Goal: Find contact information: Find contact information

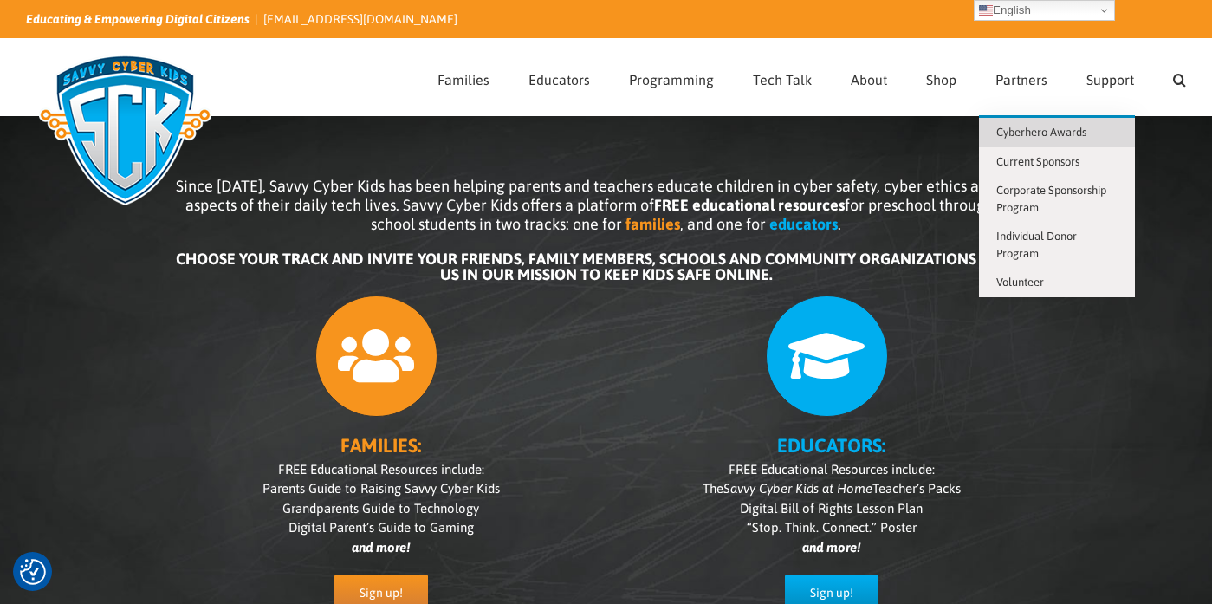
click at [1078, 135] on span "Cyberhero Awards" at bounding box center [1041, 132] width 90 height 13
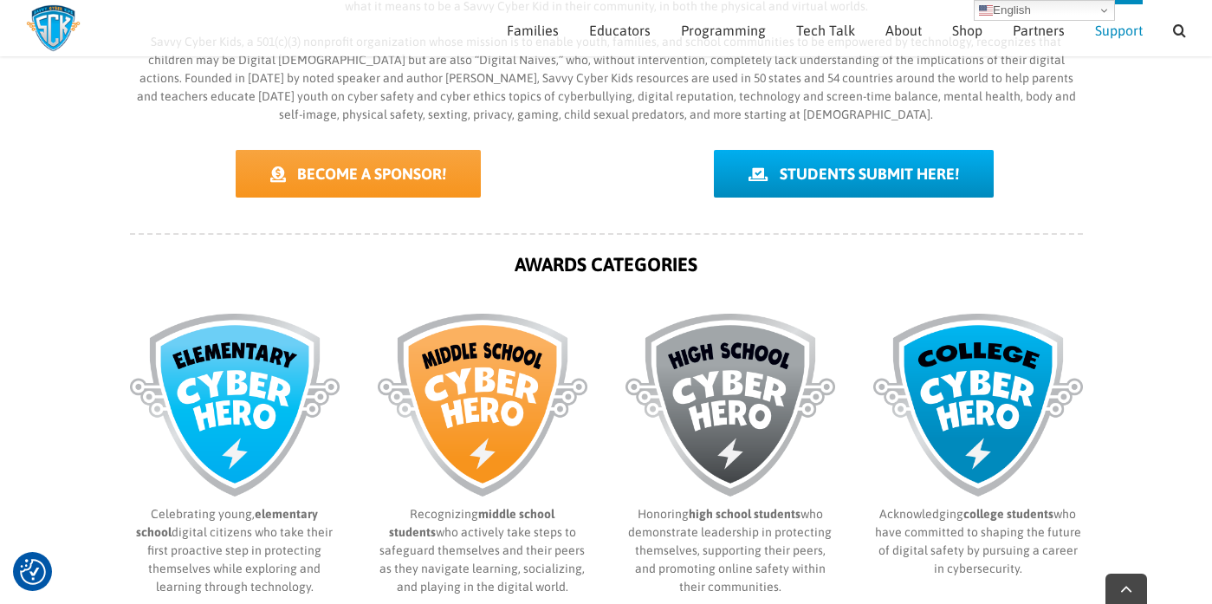
scroll to position [581, 0]
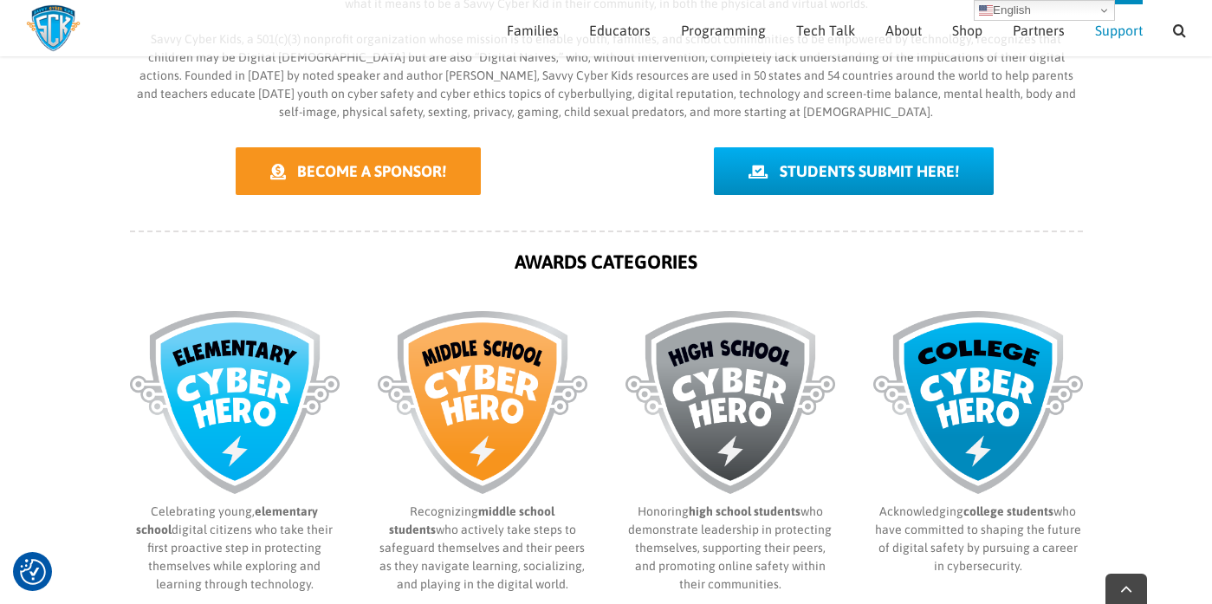
click at [372, 169] on span "BECOME A SPONSOR!" at bounding box center [371, 171] width 149 height 18
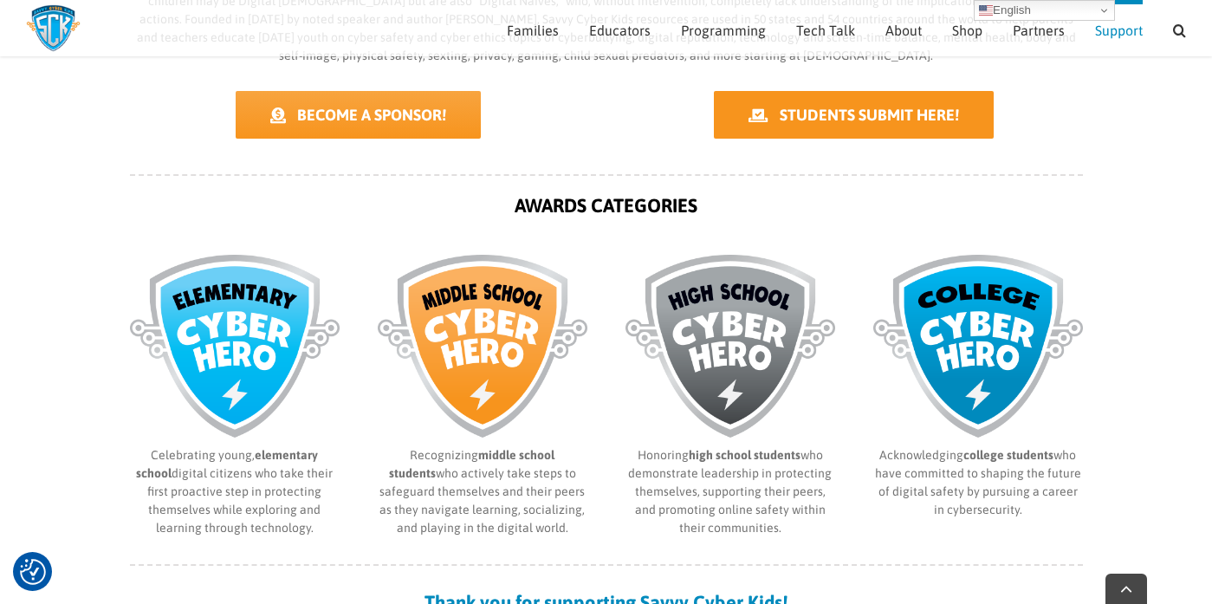
scroll to position [1106, 0]
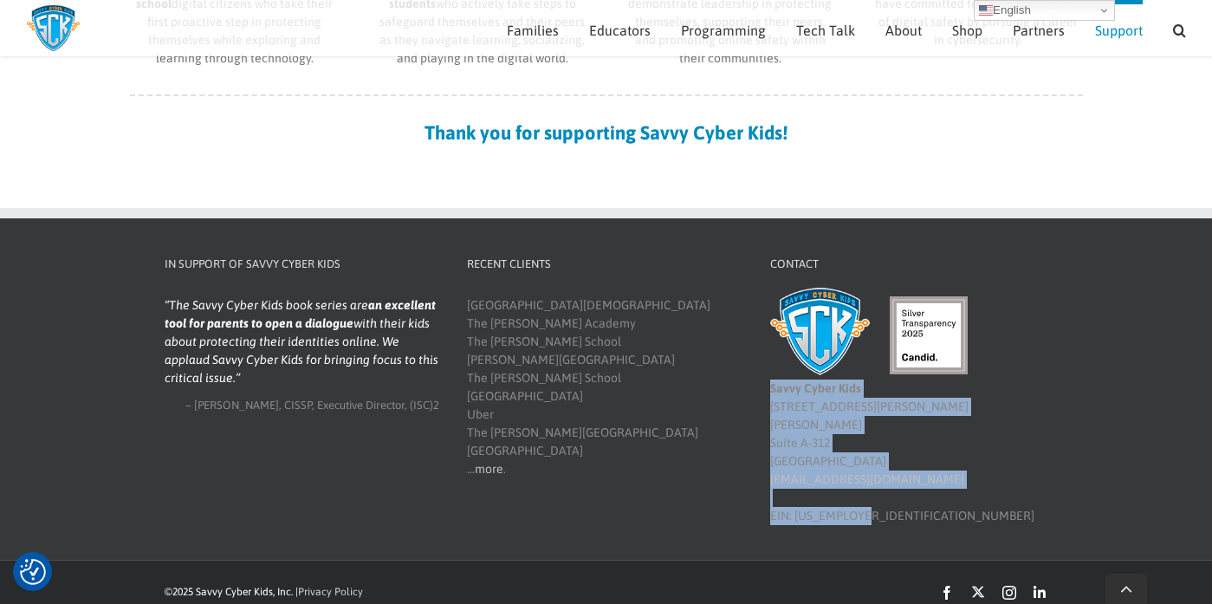
drag, startPoint x: 868, startPoint y: 498, endPoint x: 769, endPoint y: 396, distance: 142.2
click at [770, 396] on div "Savvy Cyber Kids 4780 Ashford Dunwoody Rd Suite A-312 Atlanta, GA 30338 info@sa…" at bounding box center [908, 410] width 276 height 228
copy div "Savvy Cyber Kids 4780 Ashford Dunwoody Rd Suite A-312 Atlanta, GA 30338 info@sa…"
